Goal: Check status

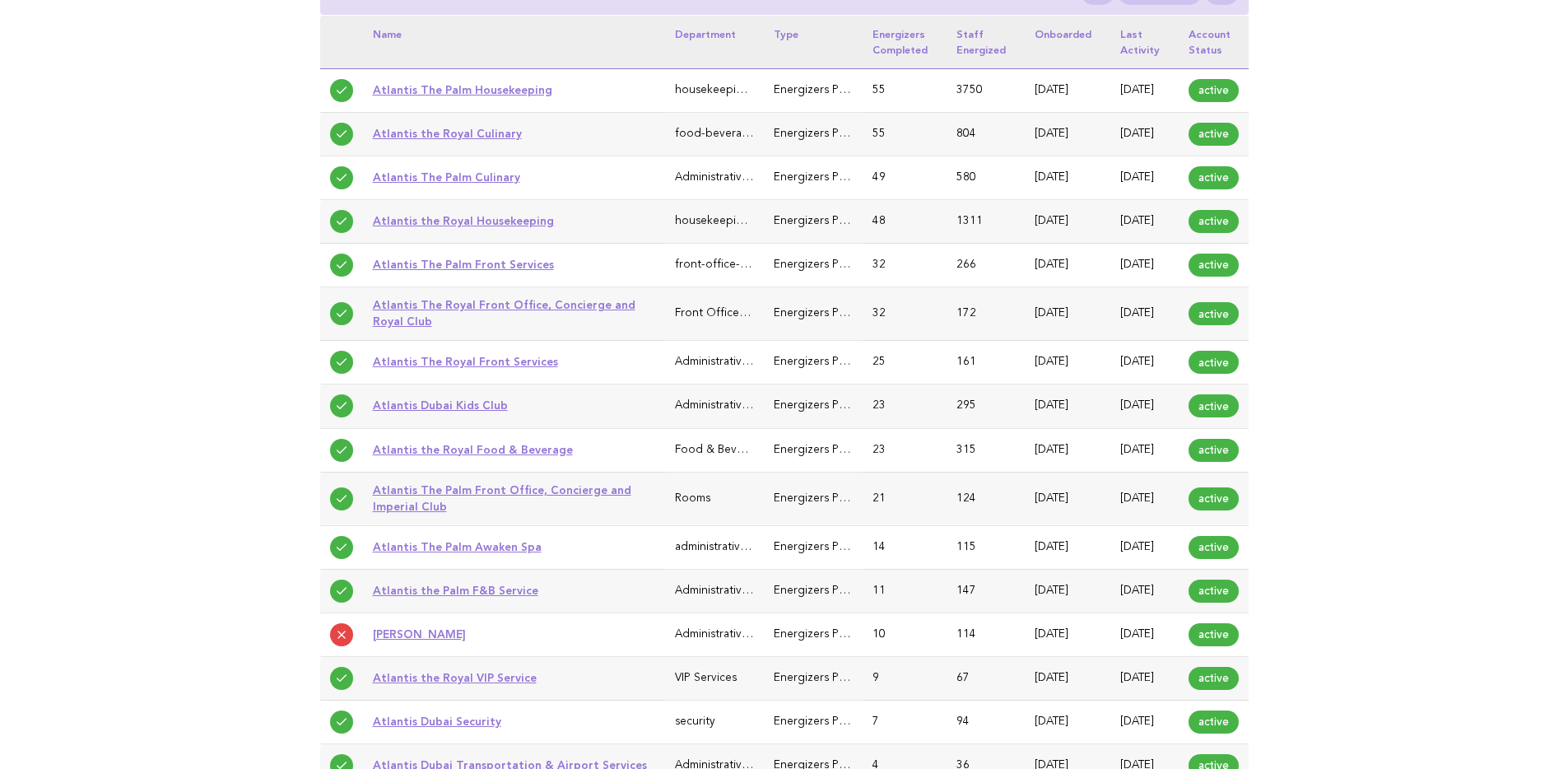
scroll to position [294, 0]
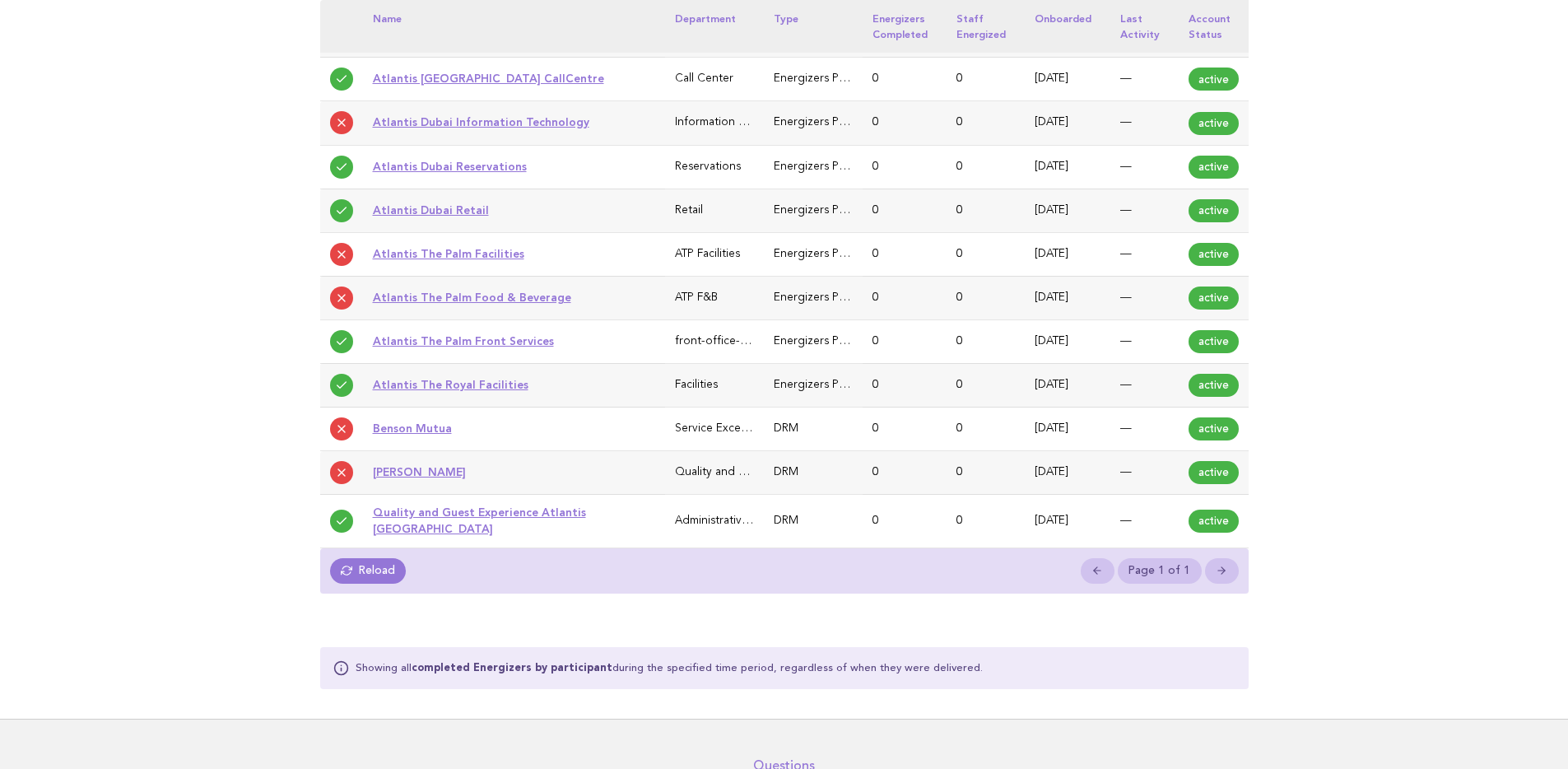
scroll to position [1106, 0]
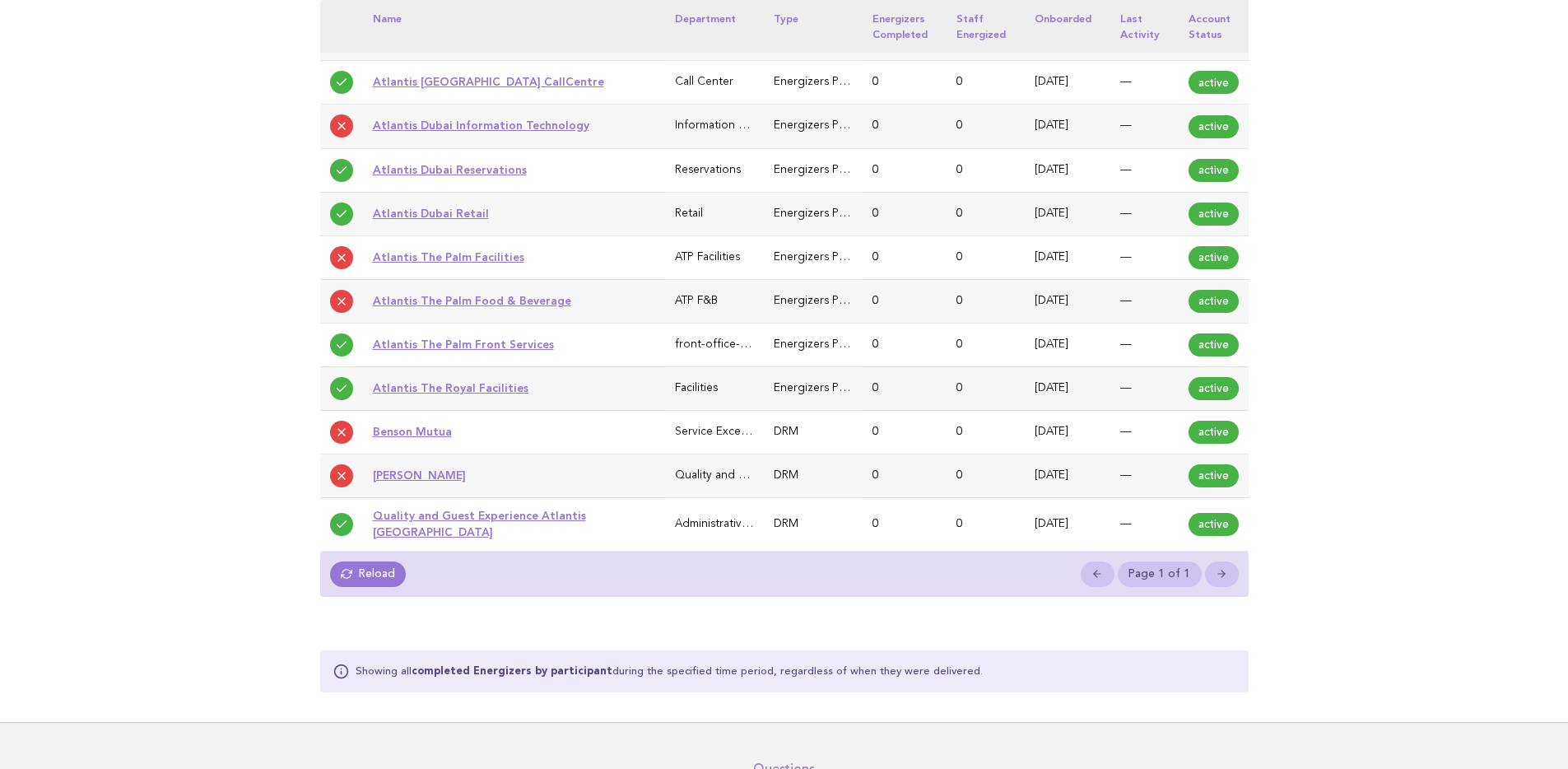
click at [404, 438] on link "Benson Mutua" at bounding box center [413, 432] width 79 height 13
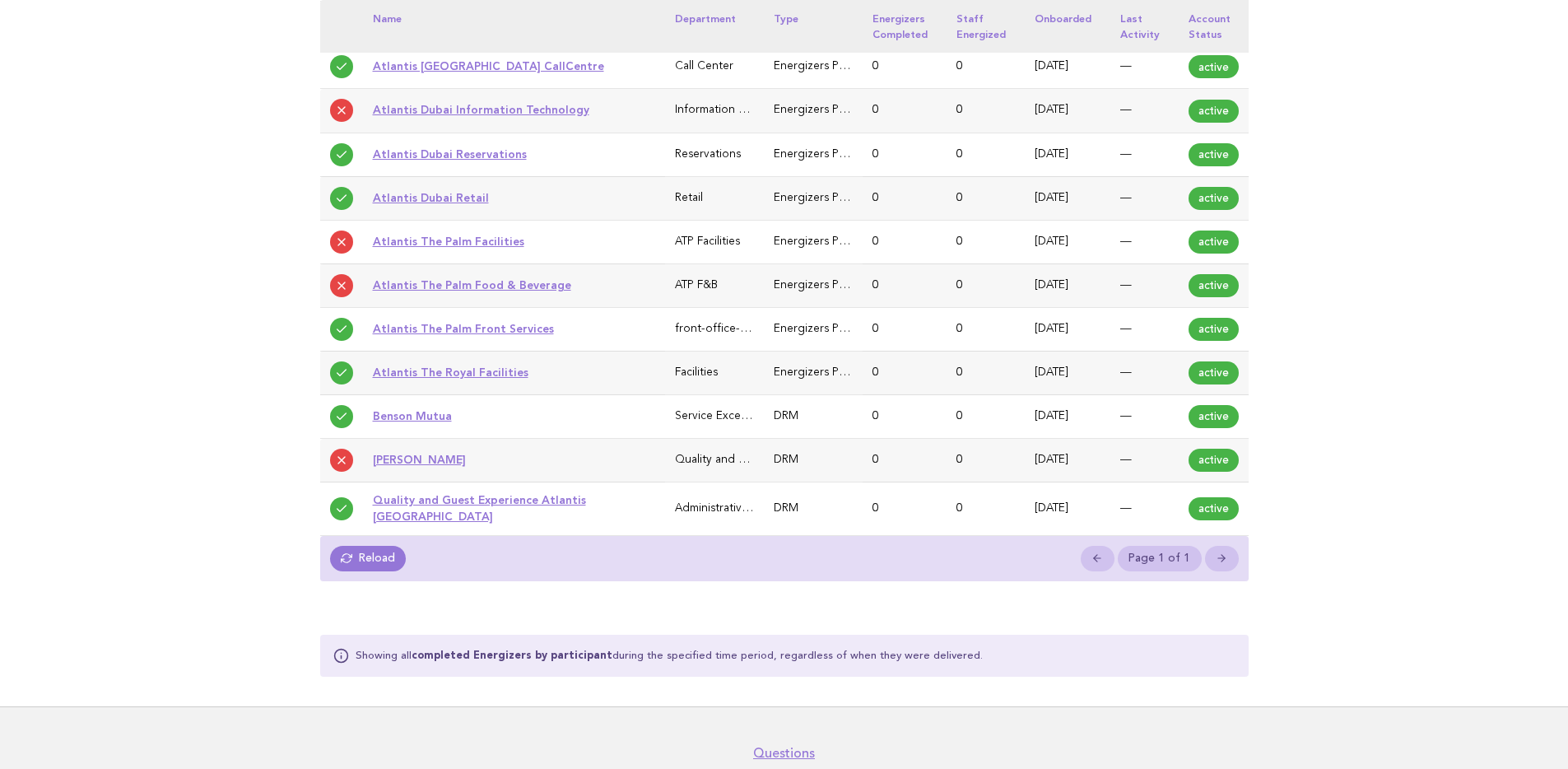
scroll to position [1300, 0]
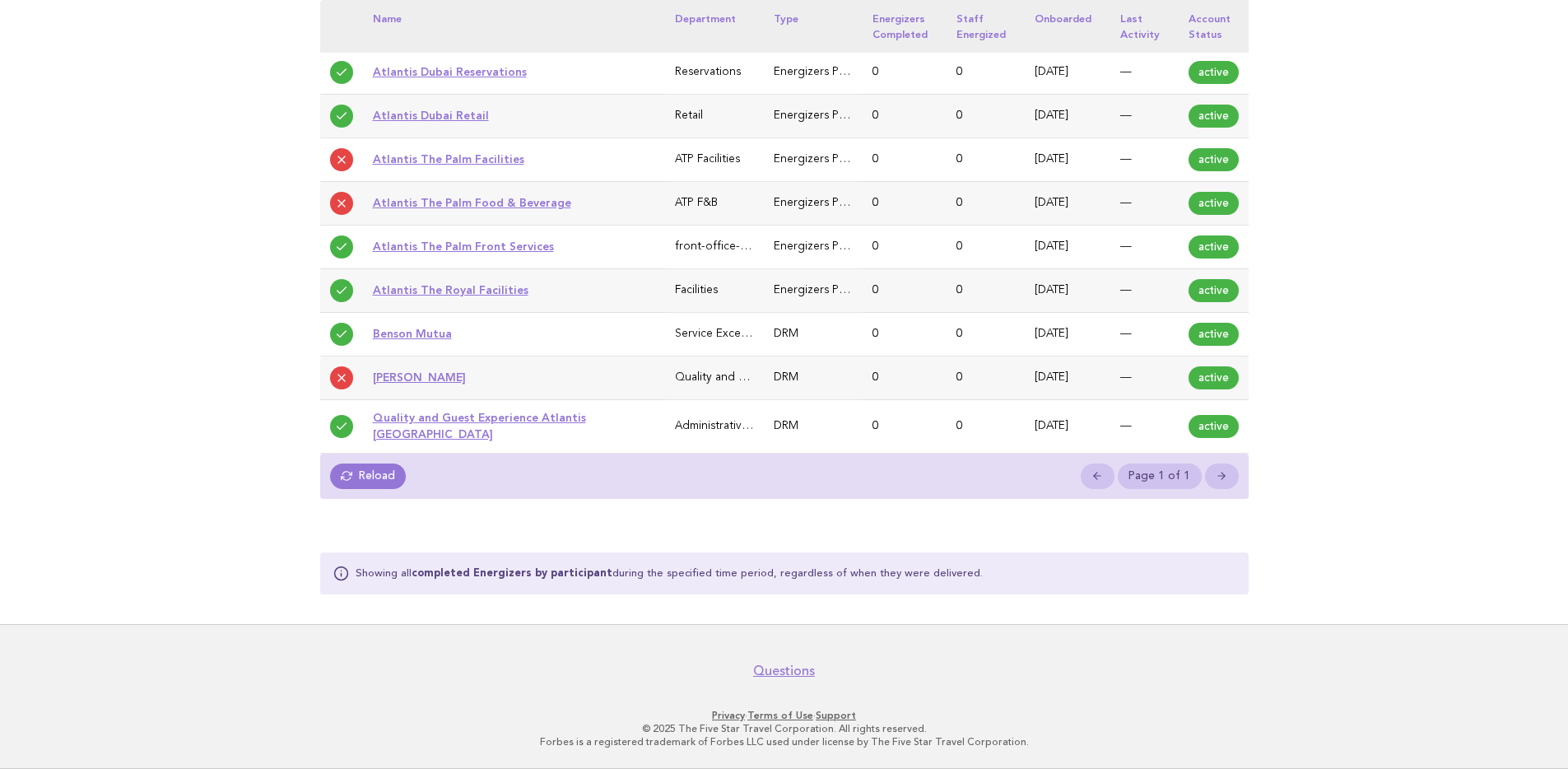
click at [414, 384] on link "Lays Laraya" at bounding box center [419, 377] width 93 height 13
